Goal: Task Accomplishment & Management: Use online tool/utility

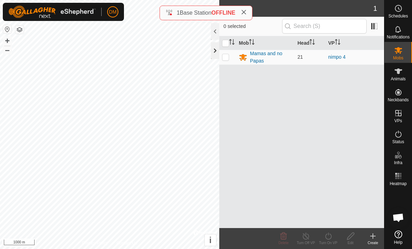
click at [217, 51] on div at bounding box center [215, 50] width 8 height 17
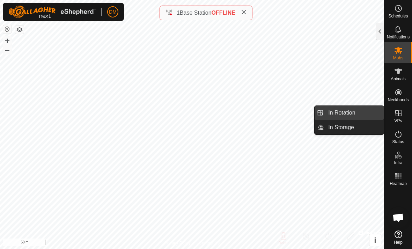
click at [361, 114] on link "In Rotation" at bounding box center [354, 113] width 60 height 14
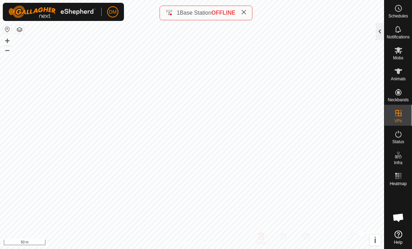
click at [378, 31] on div at bounding box center [380, 31] width 8 height 17
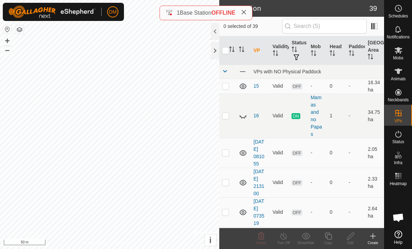
click at [373, 240] on div "Create" at bounding box center [373, 242] width 22 height 5
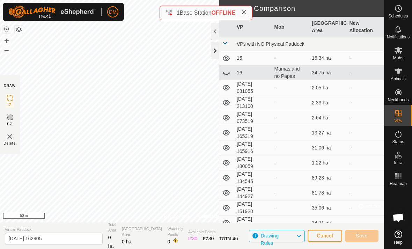
click at [217, 54] on div at bounding box center [215, 50] width 8 height 17
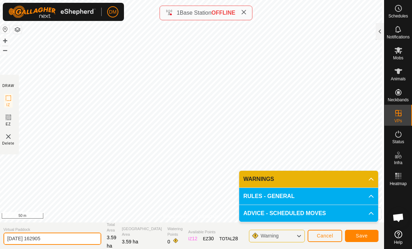
click at [65, 235] on input "[DATE] 162905" at bounding box center [52, 238] width 98 height 12
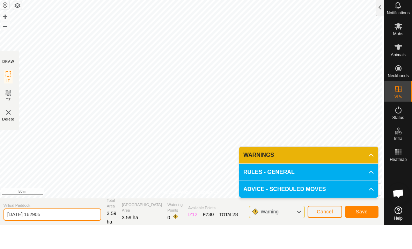
click at [51, 232] on input "[DATE] 162905" at bounding box center [52, 238] width 98 height 12
type input "2"
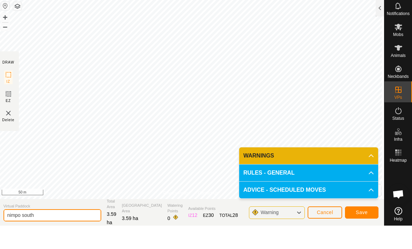
type input "nimpo south"
click at [365, 230] on button "Save" at bounding box center [362, 236] width 34 height 12
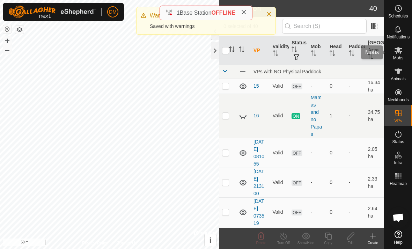
click at [401, 54] on icon at bounding box center [398, 50] width 8 height 8
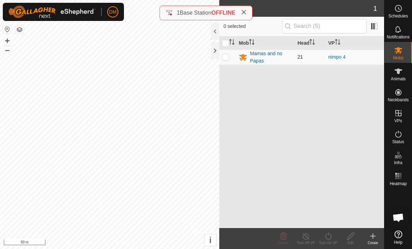
click at [225, 59] on p-checkbox at bounding box center [225, 57] width 7 height 6
checkbox input "true"
click at [323, 232] on turn-on-svg-icon at bounding box center [328, 236] width 22 height 8
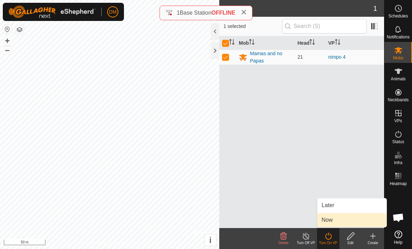
click at [335, 219] on link "Now" at bounding box center [351, 220] width 69 height 14
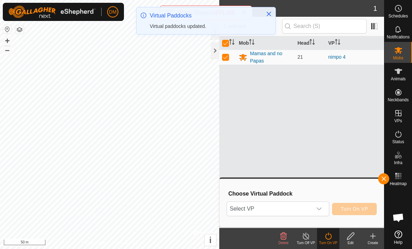
click at [304, 208] on span "Select VP" at bounding box center [269, 209] width 85 height 14
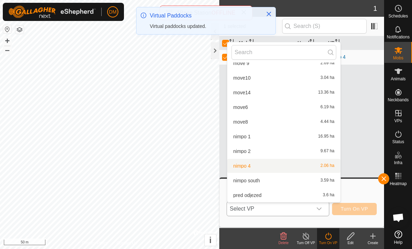
scroll to position [462, 0]
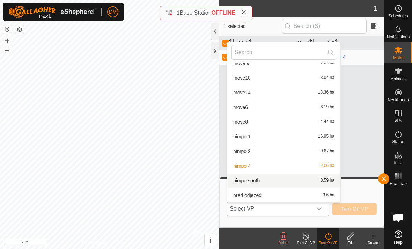
click at [262, 181] on li "nimpo south 3.59 ha" at bounding box center [283, 180] width 113 height 14
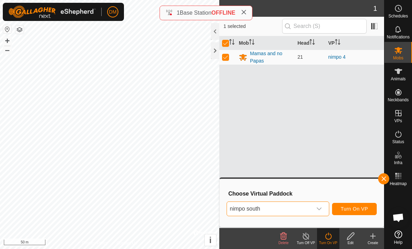
click at [354, 209] on span "Turn On VP" at bounding box center [354, 209] width 27 height 6
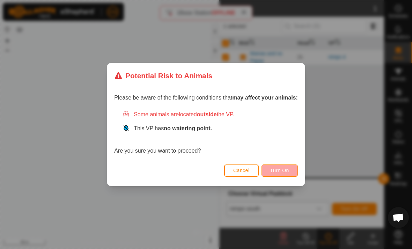
click at [285, 169] on span "Turn On" at bounding box center [279, 171] width 19 height 6
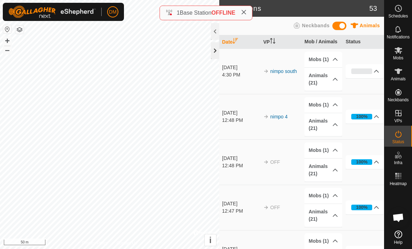
click at [216, 51] on div at bounding box center [215, 50] width 8 height 17
